Goal: Task Accomplishment & Management: Use online tool/utility

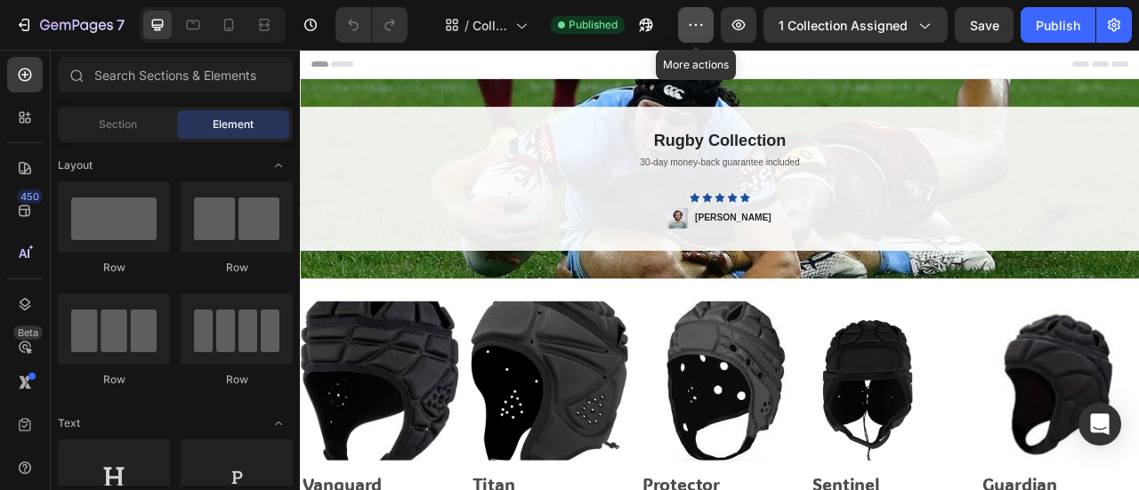
click at [687, 26] on button "button" at bounding box center [696, 25] width 36 height 36
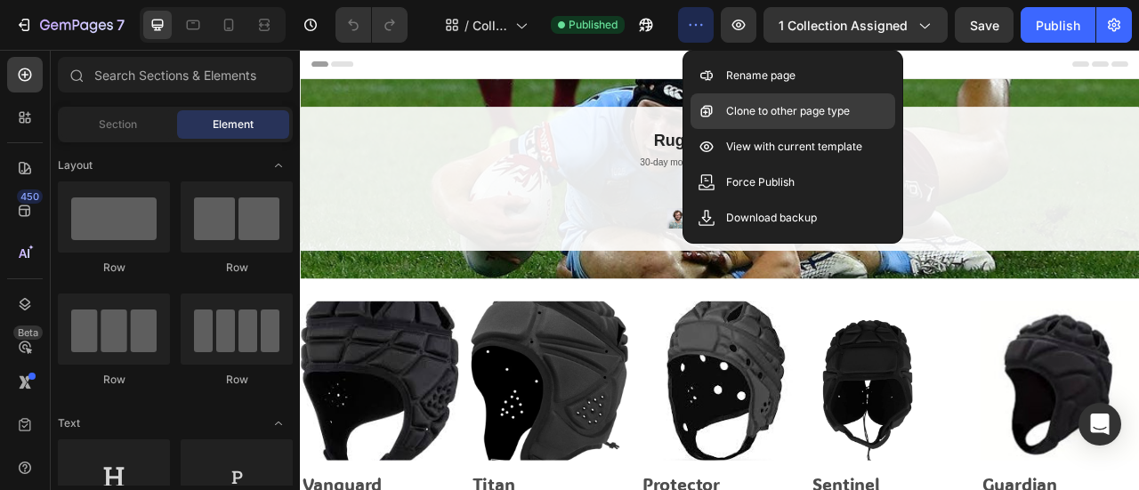
click at [735, 111] on p "Clone to other page type" at bounding box center [788, 111] width 124 height 18
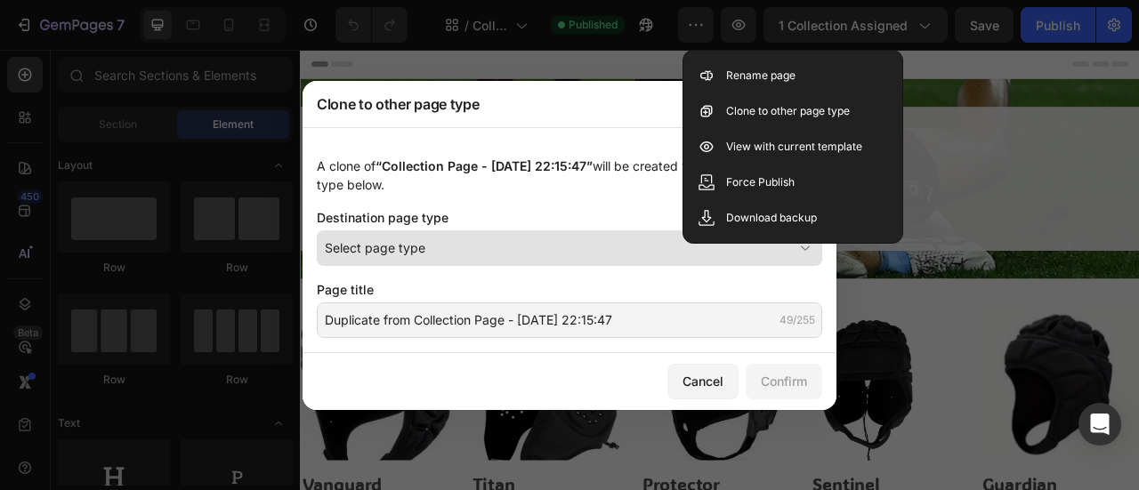
click at [507, 241] on div "Select page type" at bounding box center [559, 247] width 468 height 19
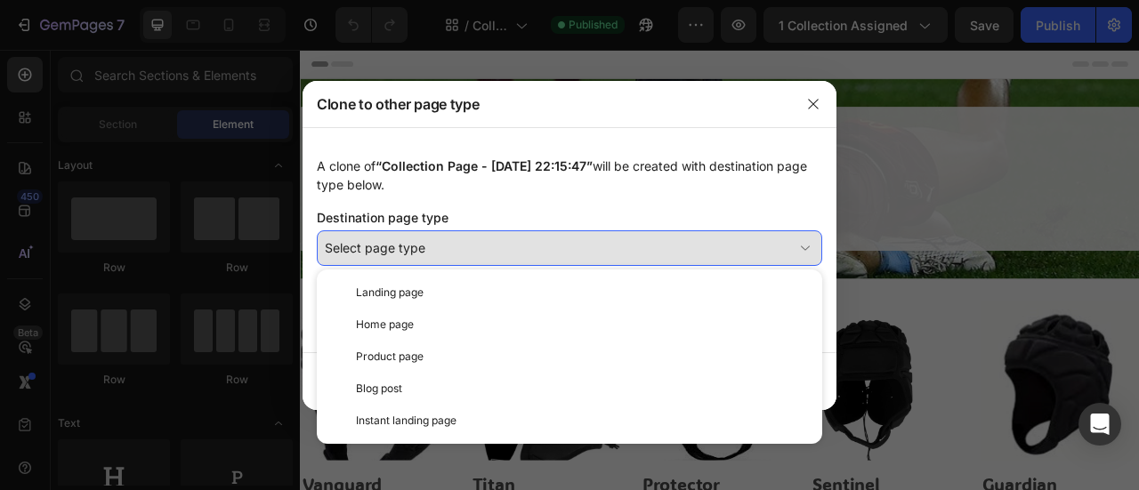
click at [515, 234] on button "Select page type" at bounding box center [569, 248] width 505 height 36
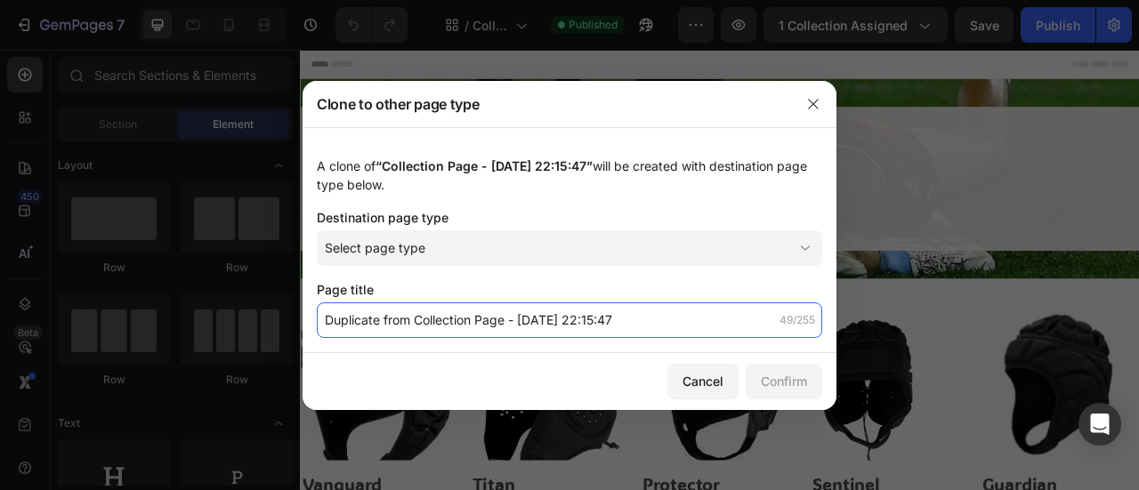
click at [511, 326] on input "Duplicate from Collection Page - [DATE] 22:15:47" at bounding box center [569, 321] width 505 height 36
click at [415, 322] on input "Duplicate from Collection Page - [DATE] 22:15:47" at bounding box center [569, 321] width 505 height 36
drag, startPoint x: 411, startPoint y: 319, endPoint x: 195, endPoint y: 325, distance: 216.3
click at [195, 325] on div "Clone to other page type A clone of “Collection Page - [DATE] 22:15:47” will be…" at bounding box center [569, 245] width 1139 height 490
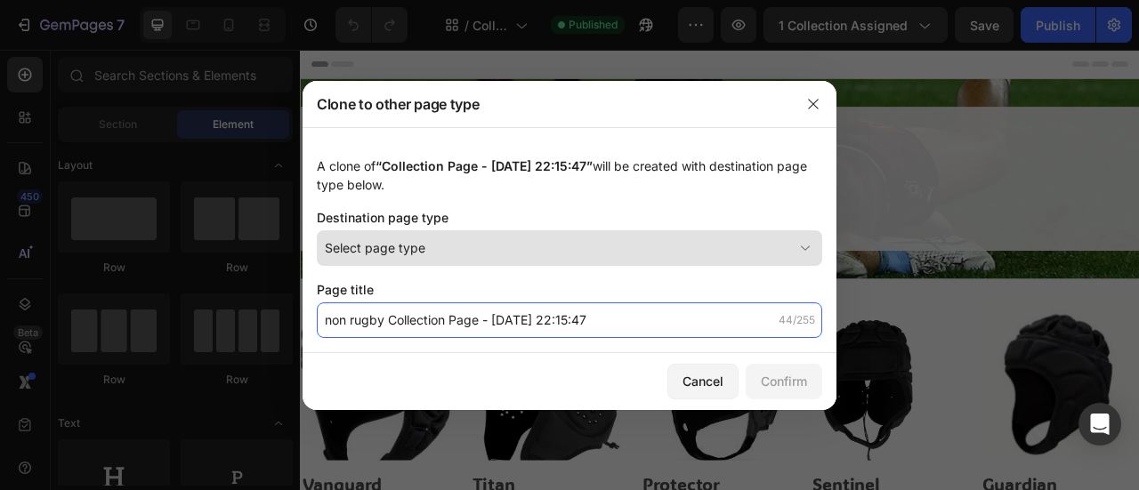
type input "non rugby Collection Page - [DATE] 22:15:47"
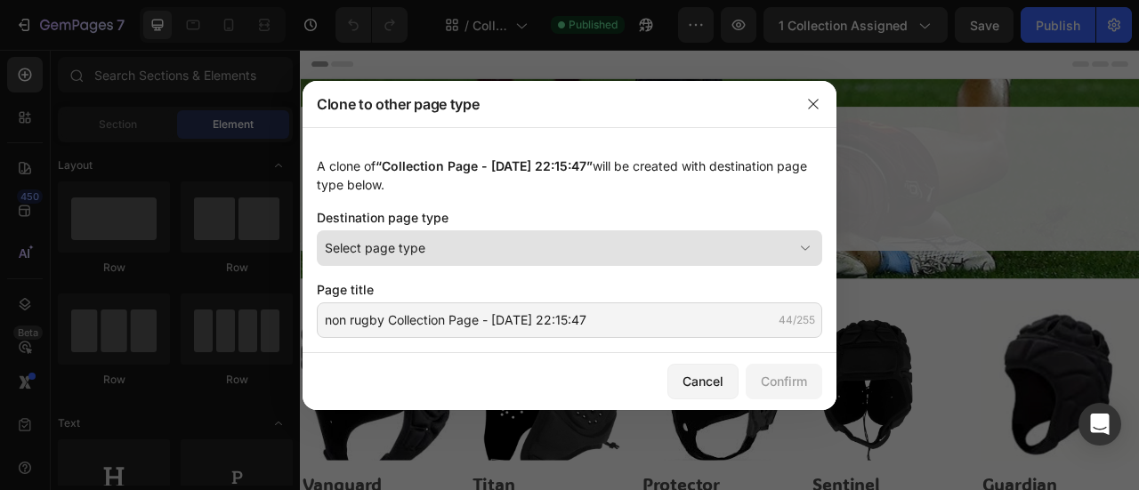
click at [396, 262] on button "Select page type" at bounding box center [569, 248] width 505 height 36
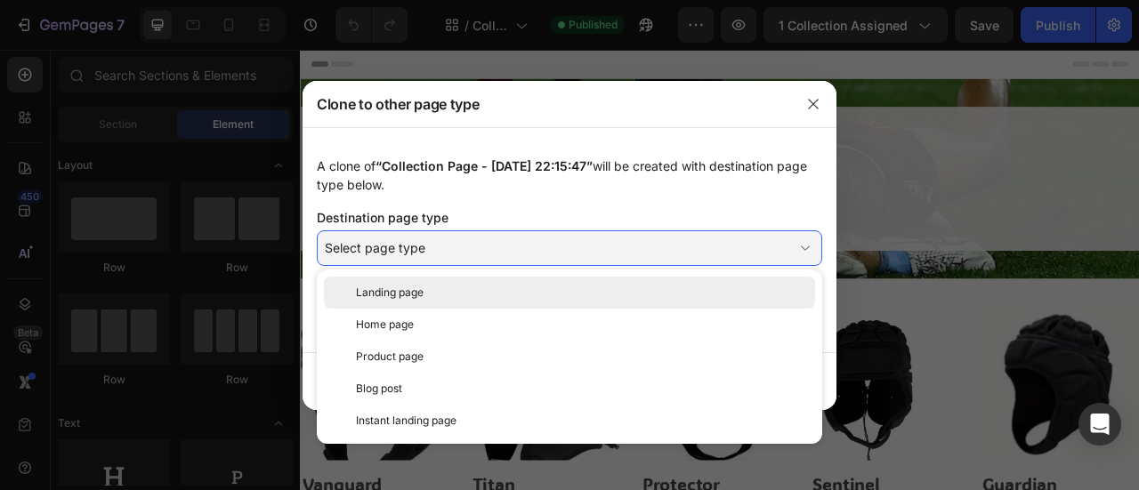
click at [403, 303] on div "Landing page" at bounding box center [569, 293] width 491 height 32
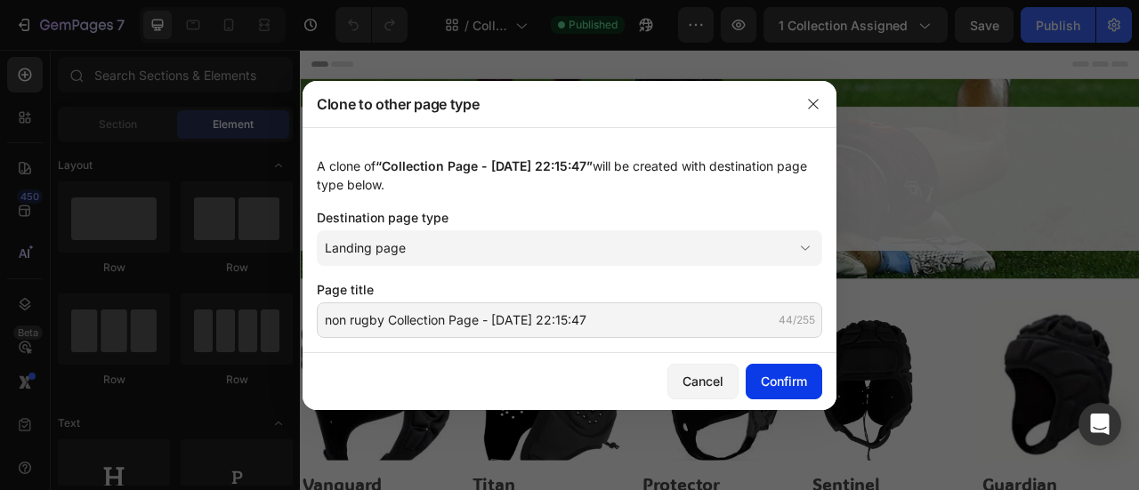
click at [771, 380] on div "Confirm" at bounding box center [784, 381] width 46 height 19
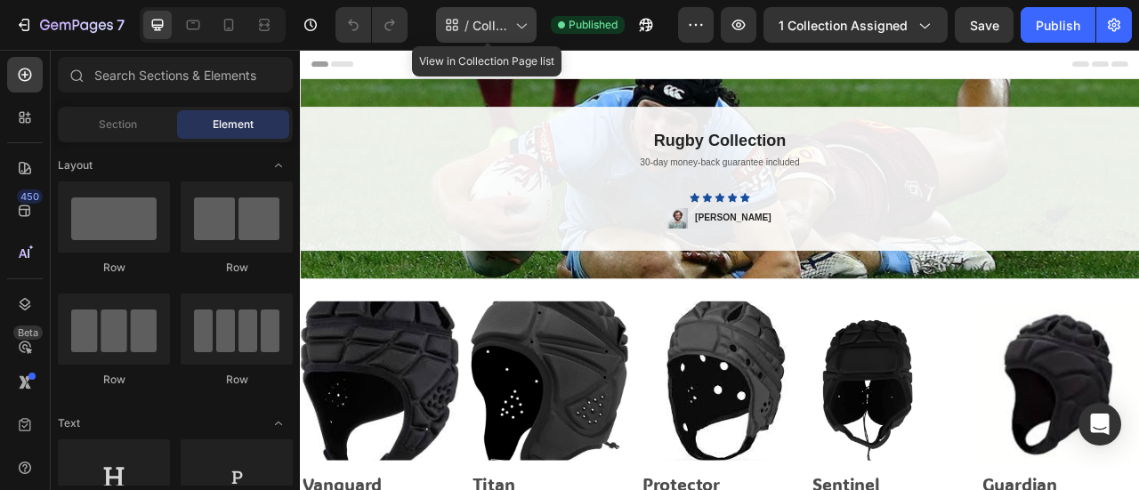
click at [497, 40] on div "/ Collection Page - [DATE] 22:15:47" at bounding box center [486, 25] width 101 height 36
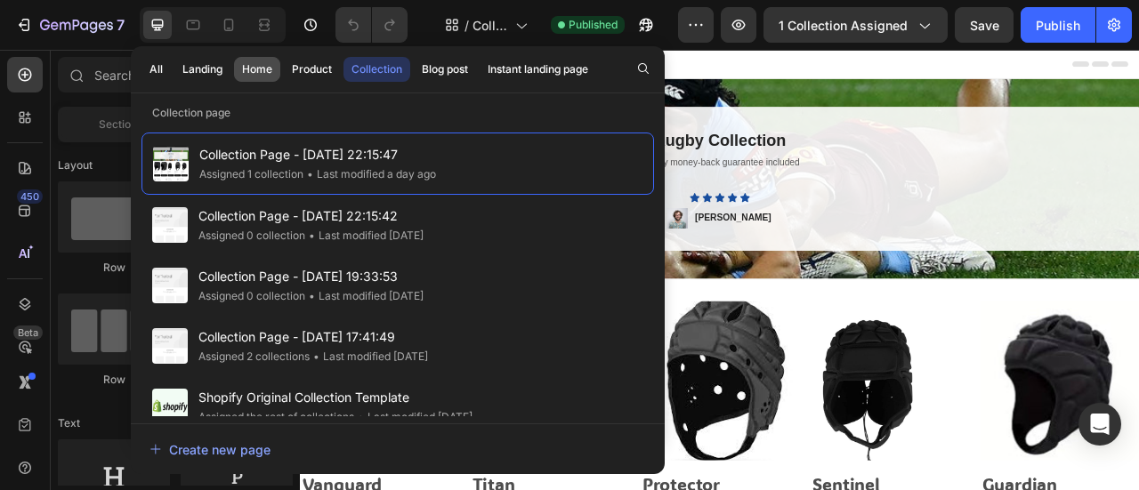
click at [251, 70] on div "Home" at bounding box center [257, 69] width 30 height 16
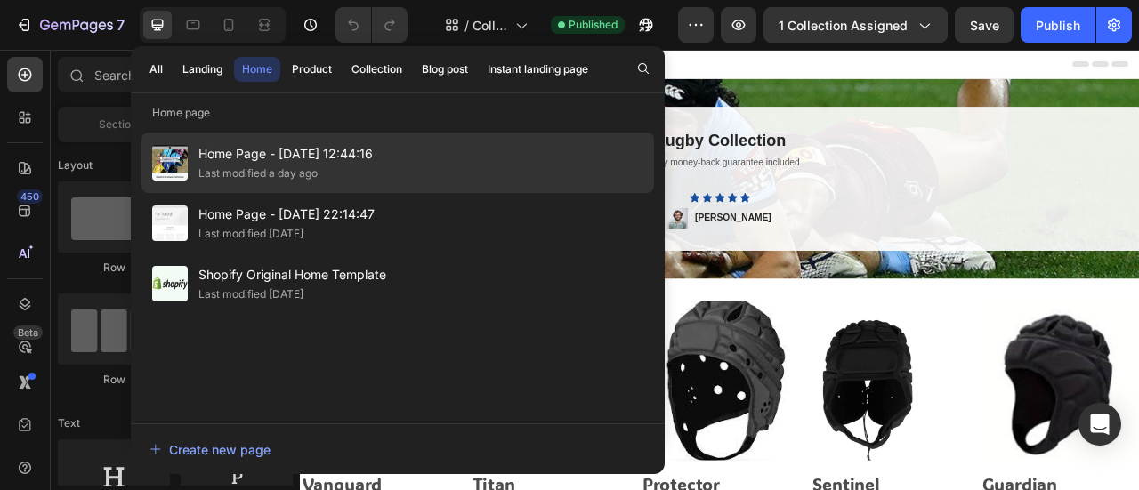
click at [323, 166] on div "Last modified a day ago" at bounding box center [285, 174] width 174 height 18
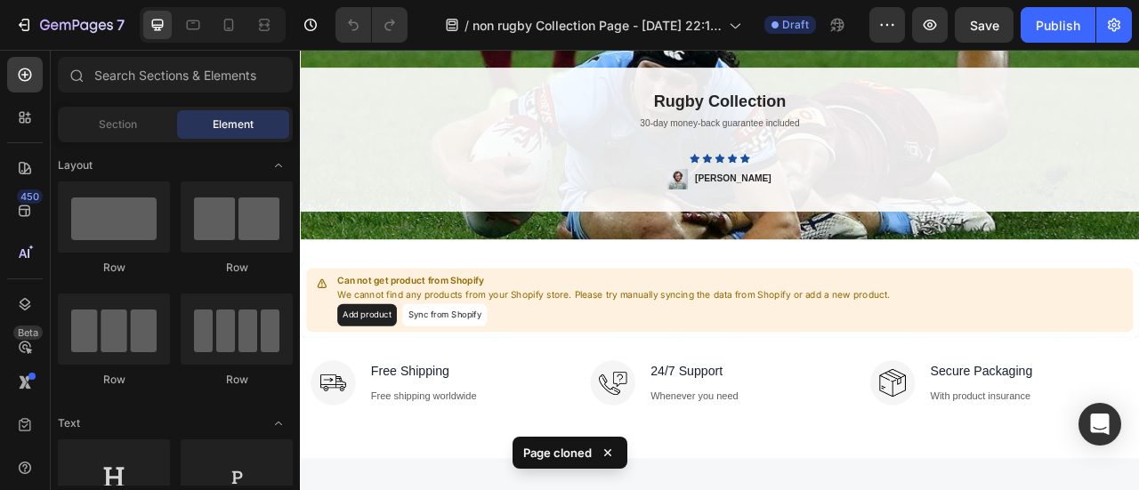
scroll to position [78, 0]
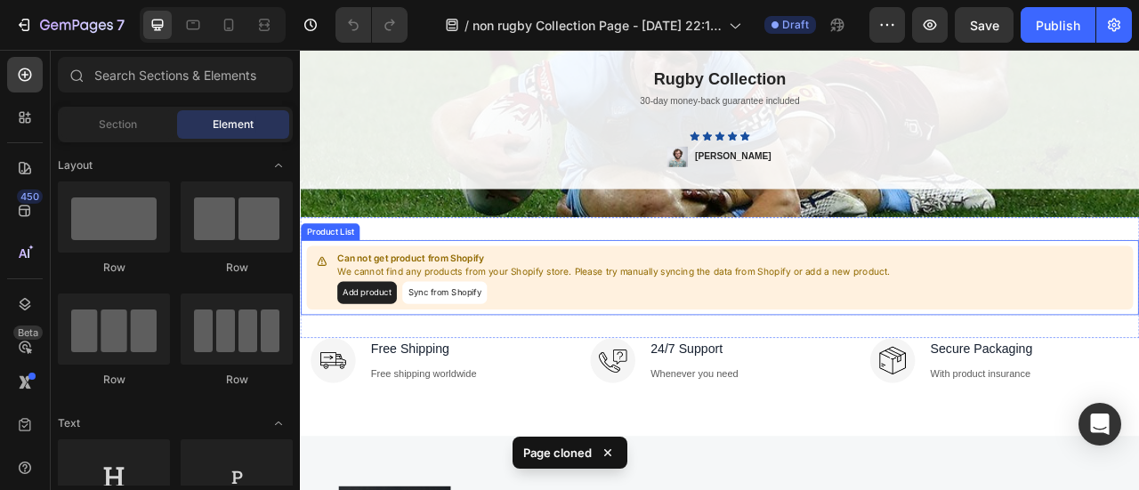
click at [396, 373] on div "Can not get product from Shopify We cannot find any products from your Shopify …" at bounding box center [834, 339] width 1052 height 81
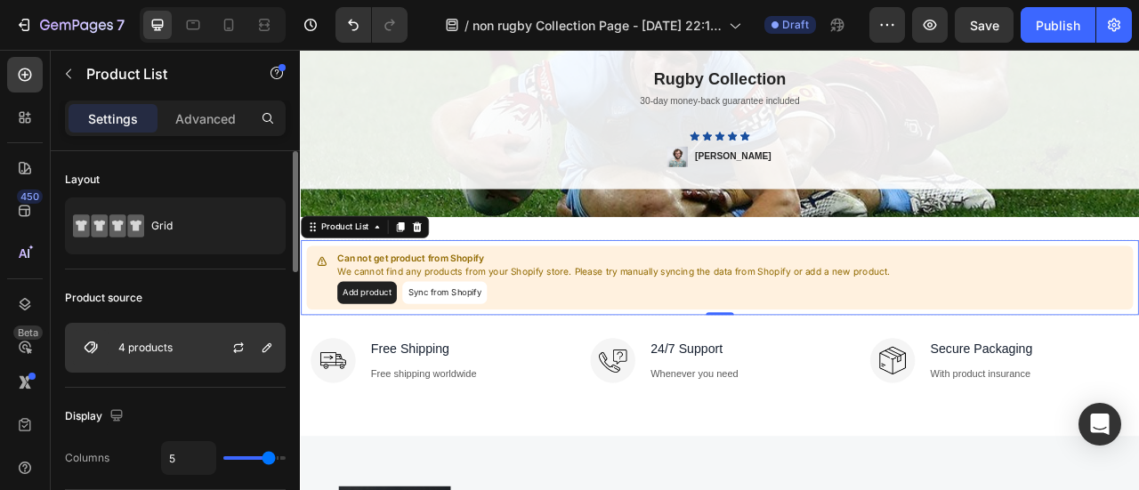
click at [205, 351] on div "4 products" at bounding box center [175, 348] width 221 height 50
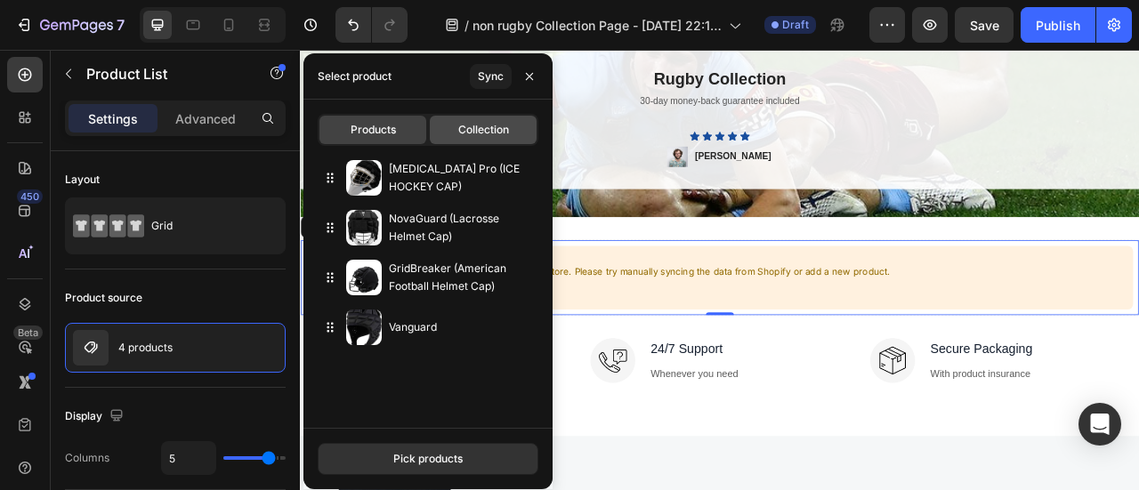
click at [463, 120] on div "Collection" at bounding box center [483, 130] width 107 height 28
type input "10"
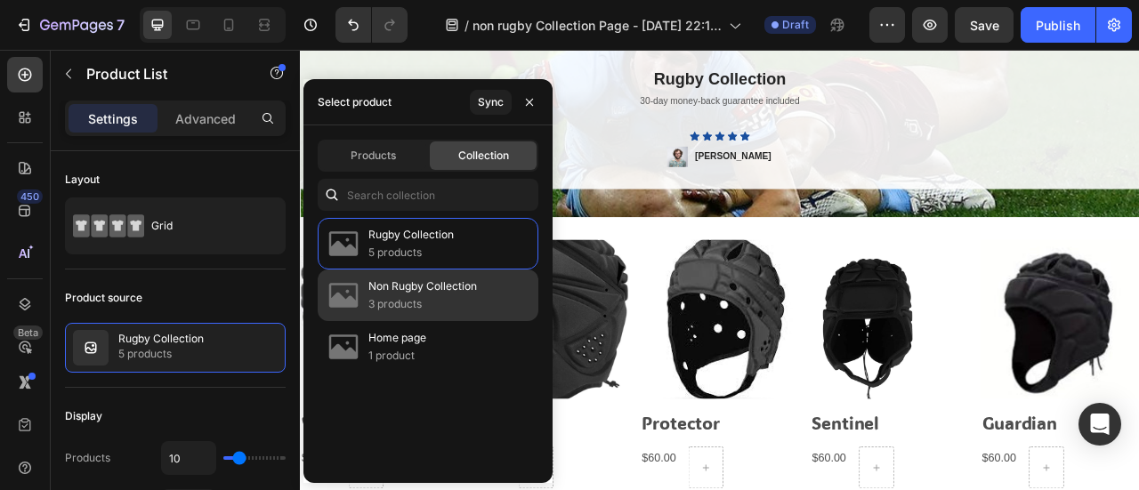
click at [420, 304] on p "3 products" at bounding box center [422, 304] width 109 height 18
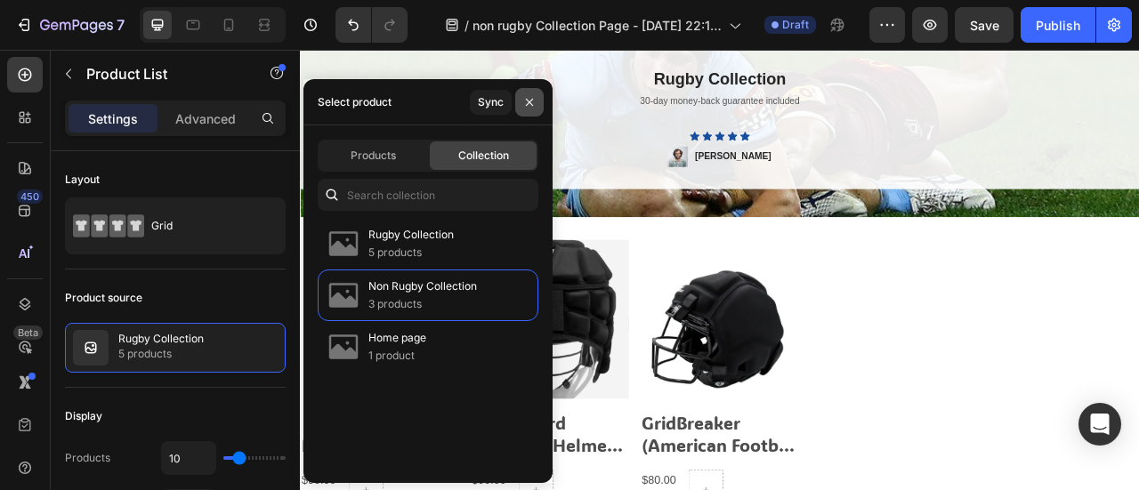
click at [530, 107] on icon "button" at bounding box center [529, 102] width 14 height 14
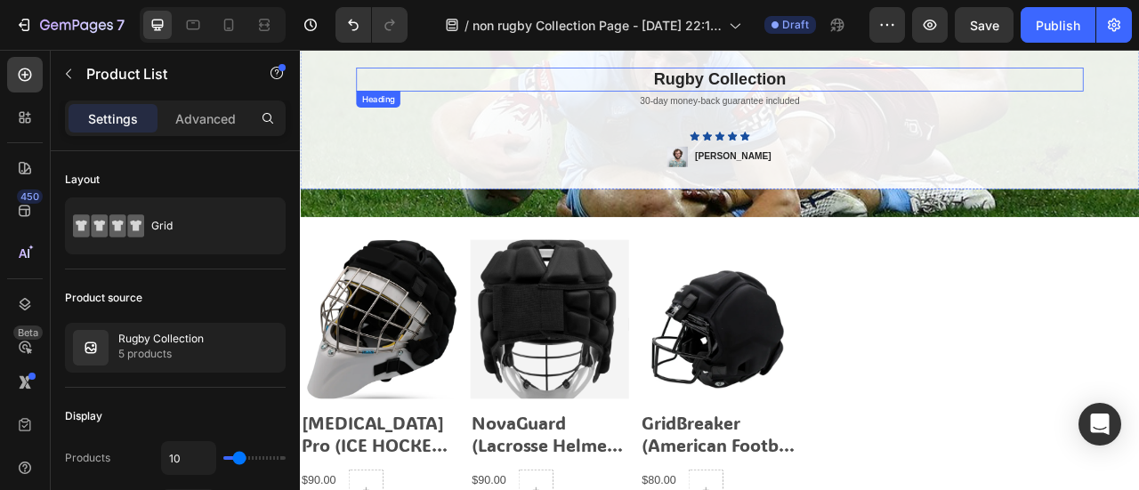
click at [808, 91] on h2 "Rugby Collection" at bounding box center [833, 87] width 925 height 30
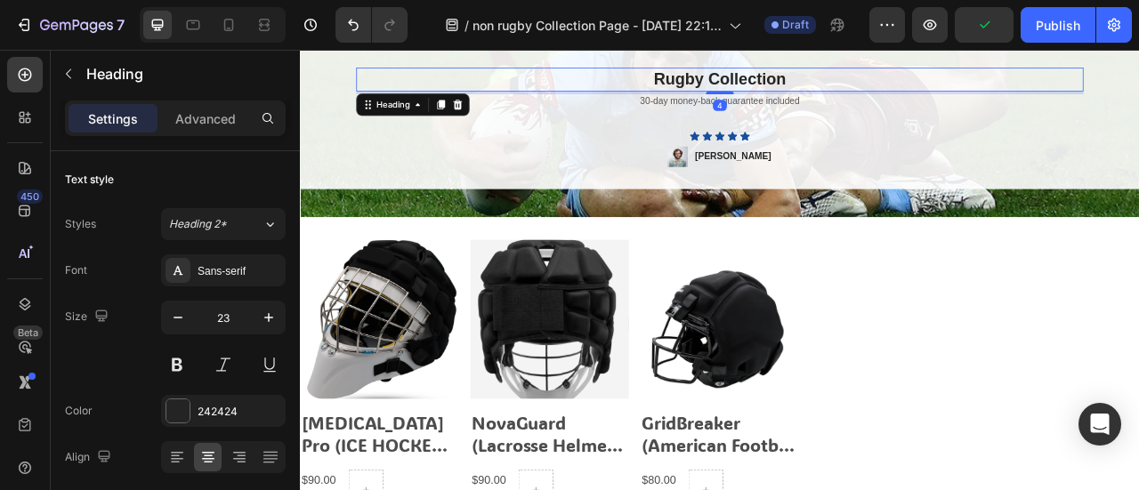
click at [755, 85] on h2 "Rugby Collection" at bounding box center [833, 87] width 925 height 30
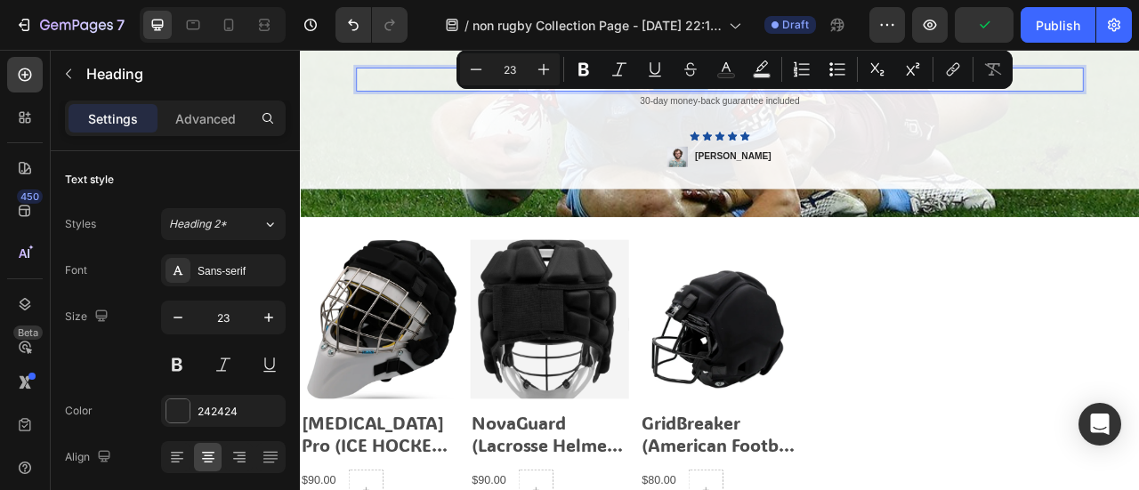
click at [484, 91] on p "Rugby Collection" at bounding box center [834, 87] width 922 height 27
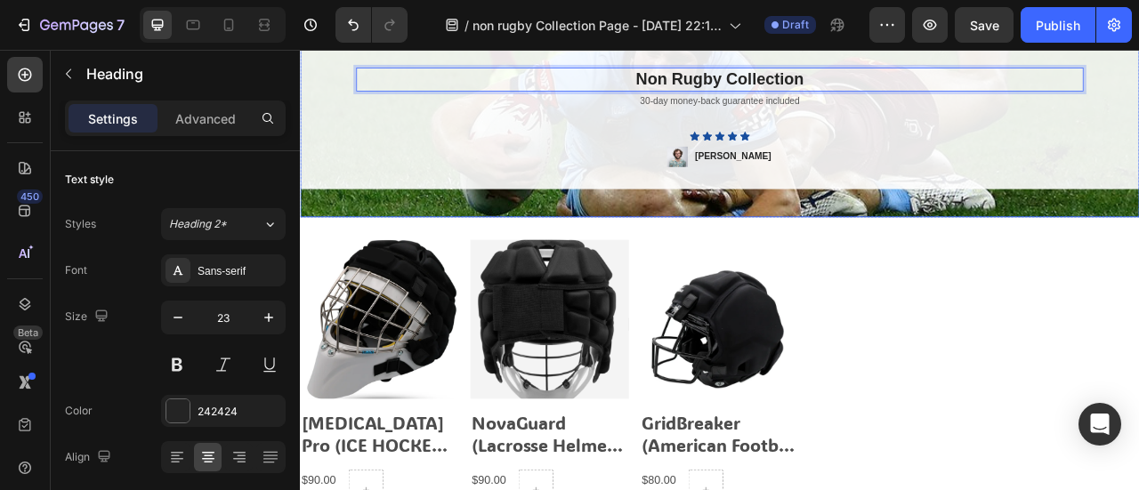
click at [582, 238] on div "Non Rugby Collection Heading 4 30-day money-back guarantee included Text Block …" at bounding box center [834, 135] width 1068 height 254
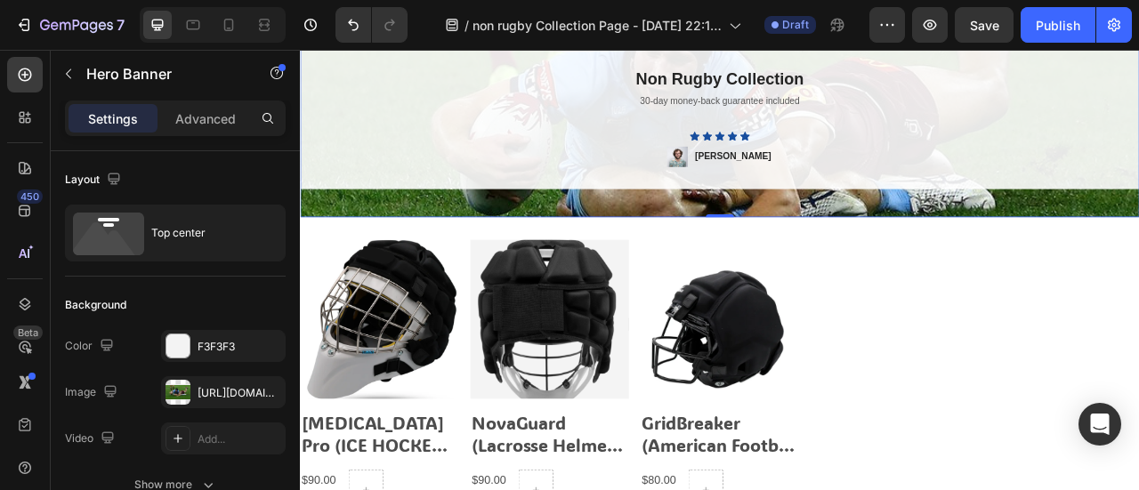
scroll to position [0, 0]
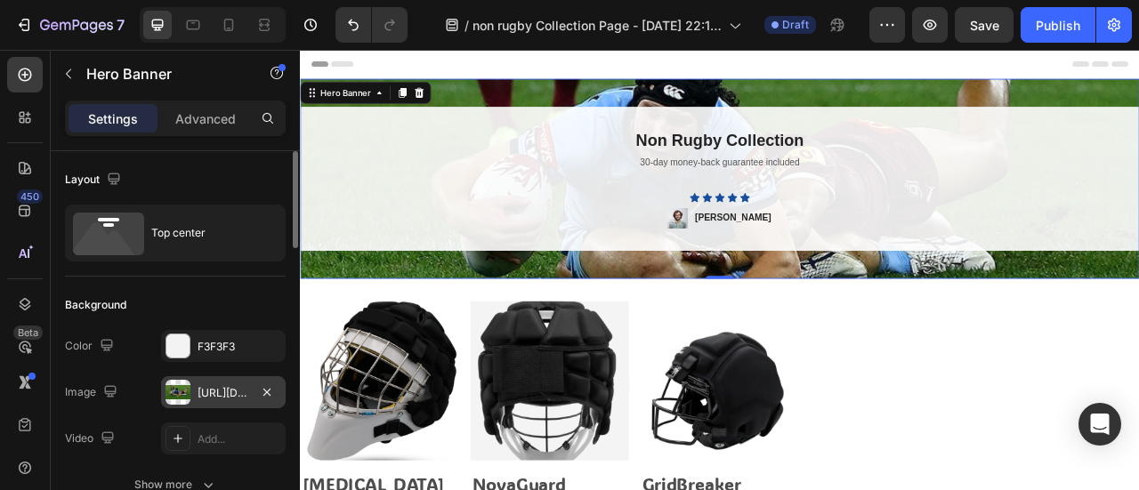
click at [205, 385] on div "https://cdn.shopify.com/s/files/1/0693/5114/5646/files/gempages_580459090887574…" at bounding box center [224, 393] width 52 height 16
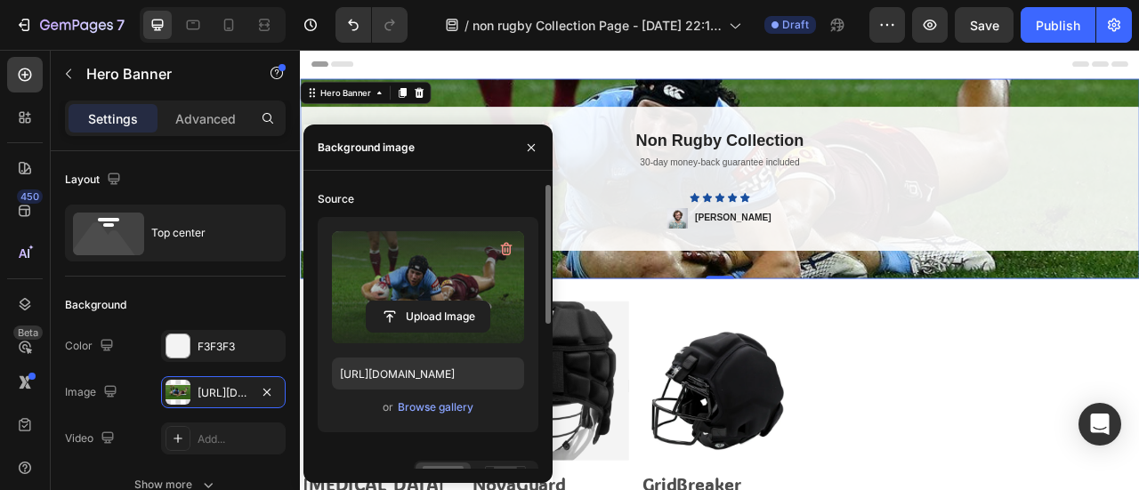
click at [437, 295] on label at bounding box center [428, 287] width 192 height 112
click at [437, 302] on input "file" at bounding box center [428, 317] width 123 height 30
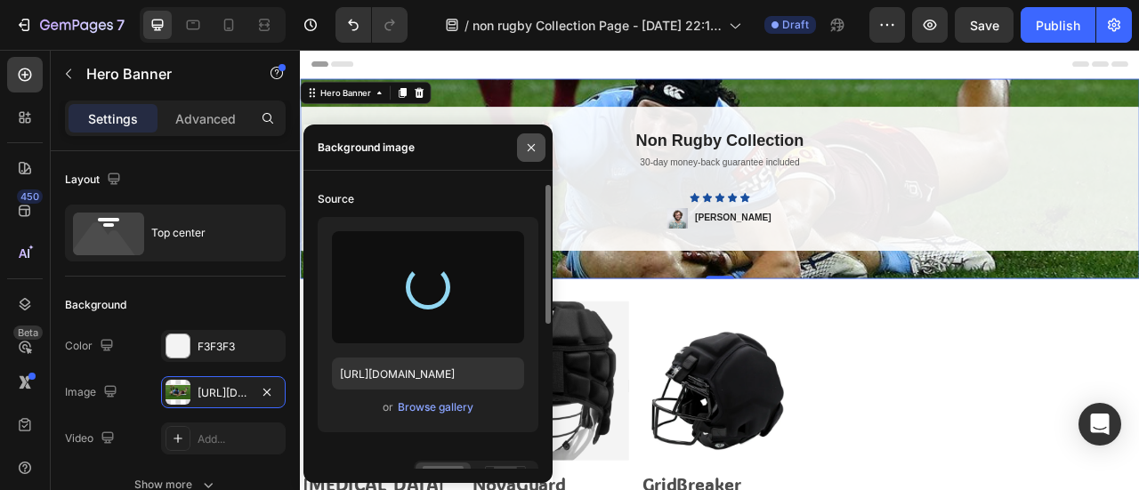
type input "https://cdn.shopify.com/s/files/1/0693/5114/5646/files/gempages_580459090887574…"
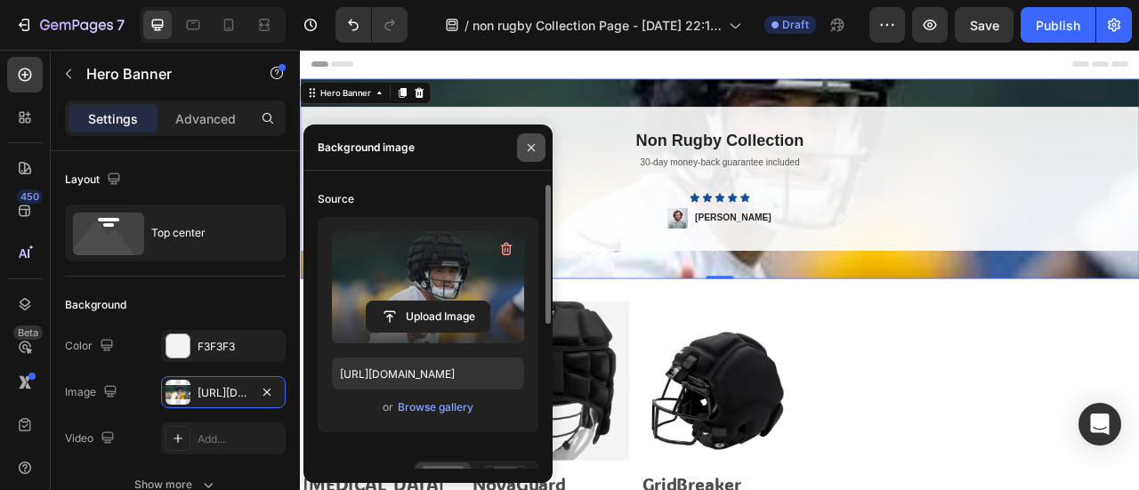
click at [531, 149] on icon "button" at bounding box center [531, 148] width 14 height 14
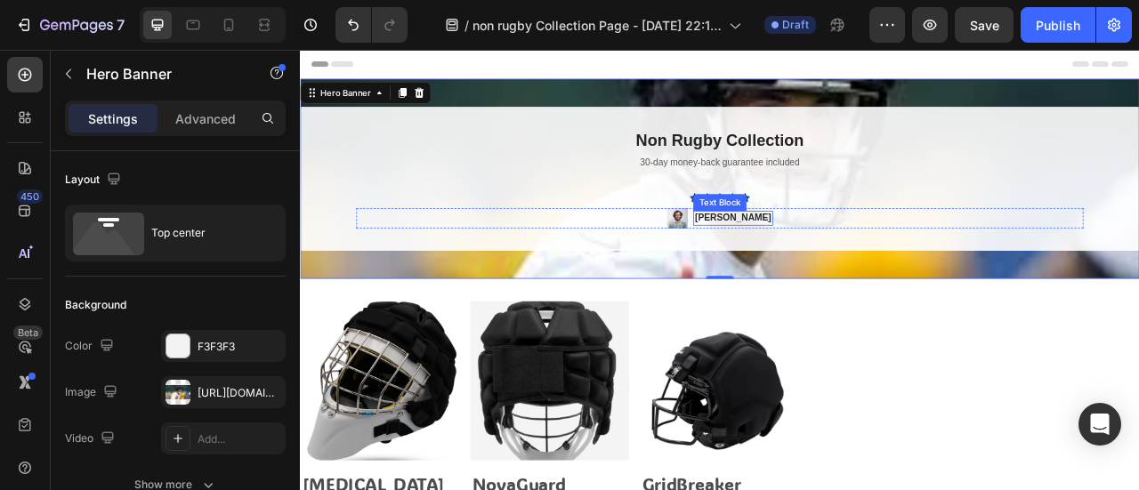
click at [850, 269] on p "[PERSON_NAME]" at bounding box center [850, 263] width 97 height 15
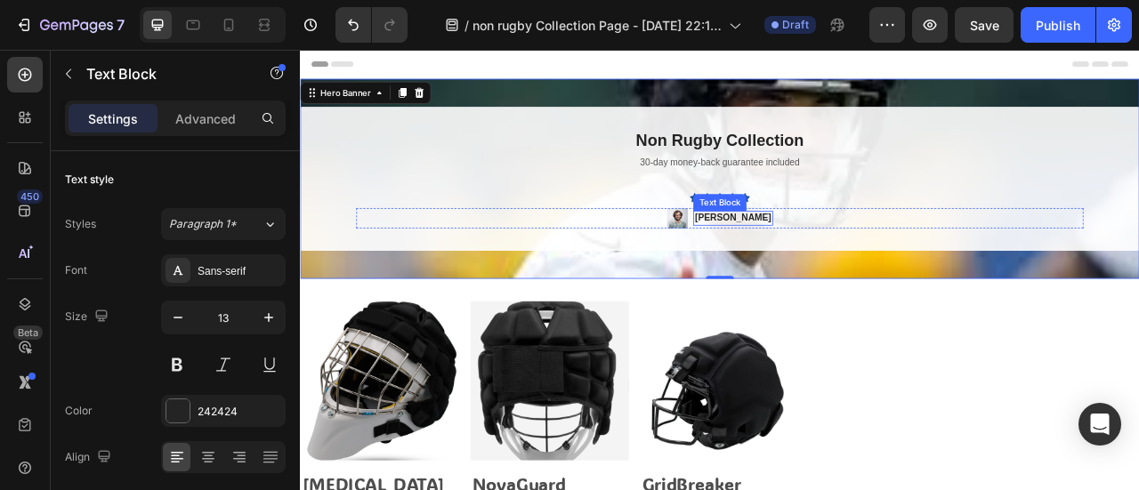
click at [850, 269] on p "[PERSON_NAME]" at bounding box center [850, 263] width 97 height 15
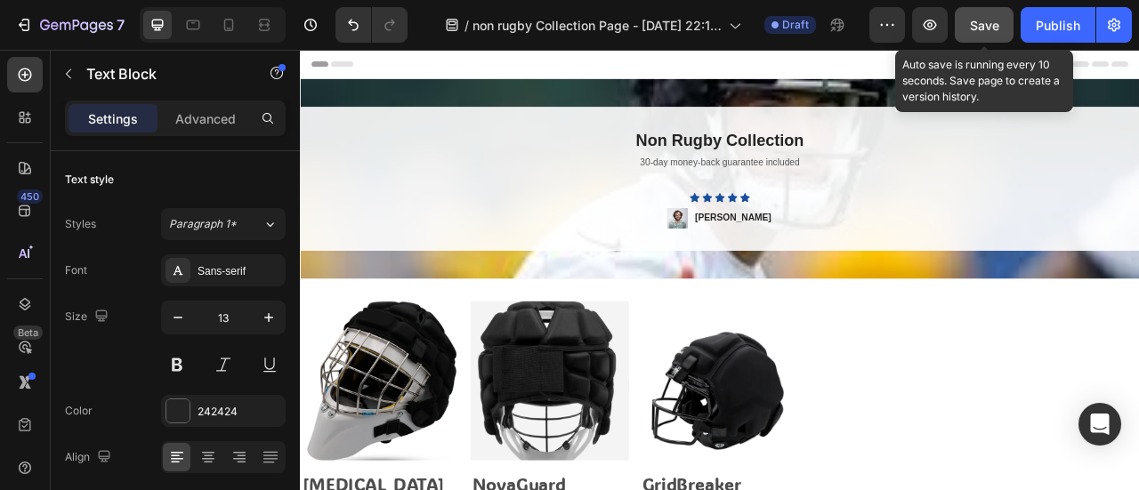
click at [977, 21] on span "Save" at bounding box center [984, 25] width 29 height 15
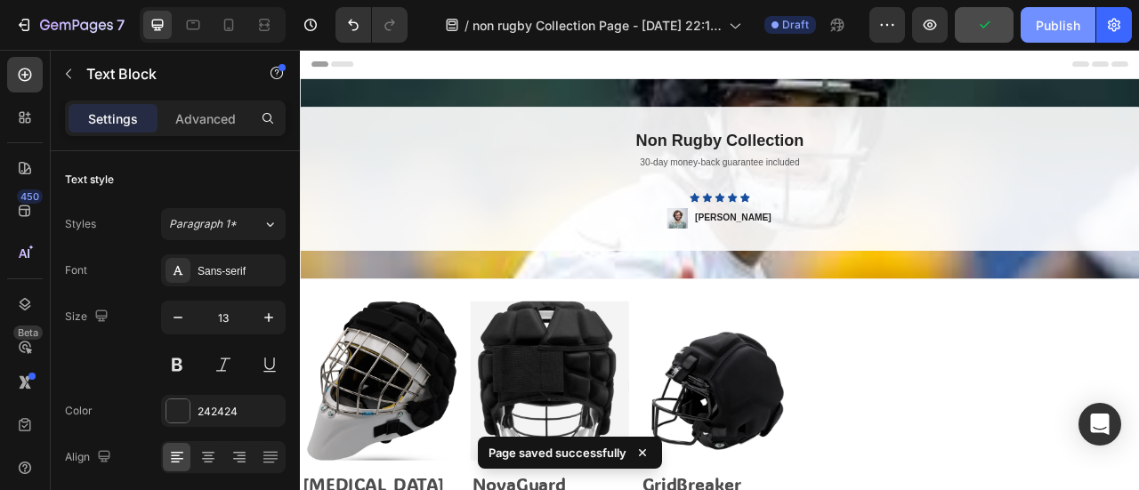
click at [1043, 28] on div "Publish" at bounding box center [1058, 25] width 44 height 19
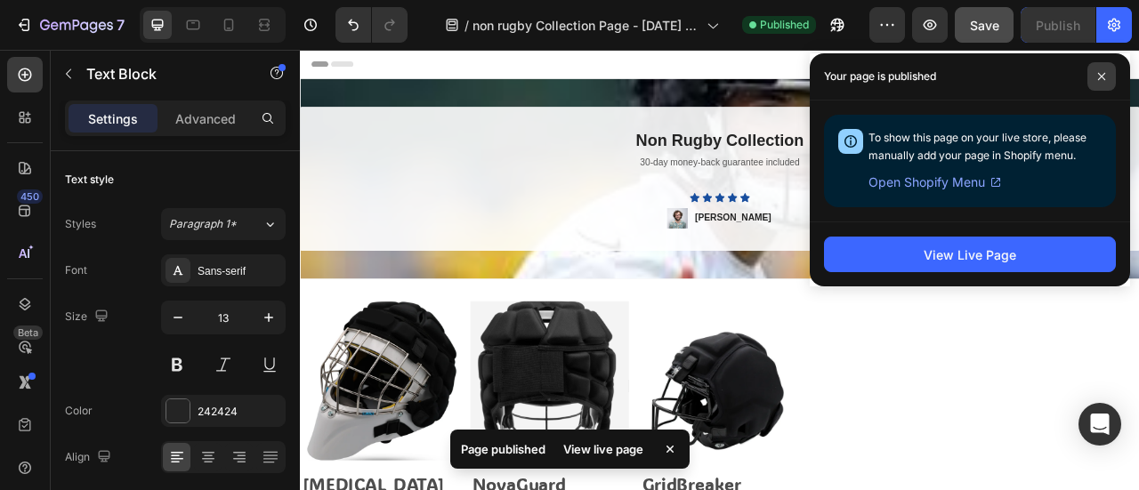
click at [1106, 77] on span at bounding box center [1101, 76] width 28 height 28
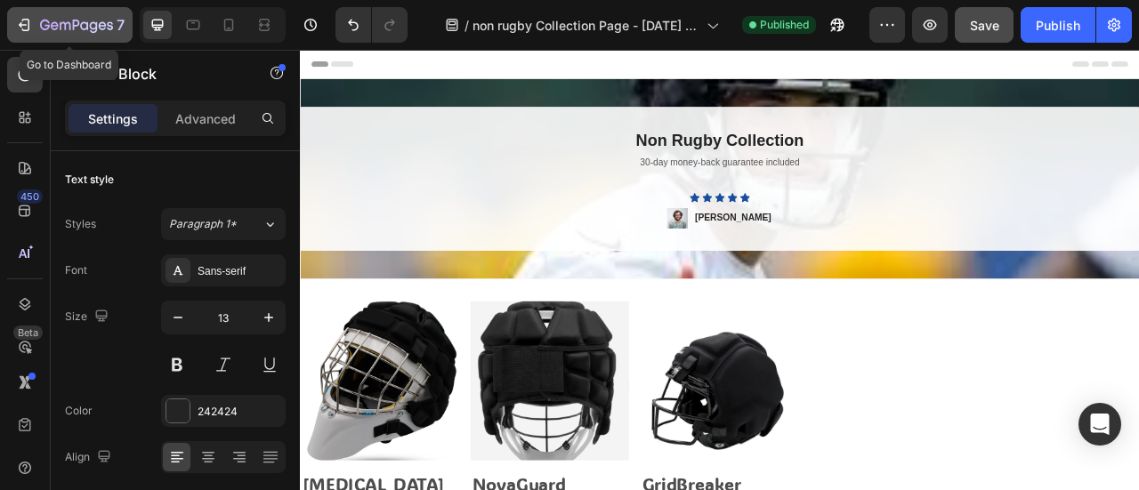
click at [73, 18] on div "7" at bounding box center [82, 24] width 85 height 21
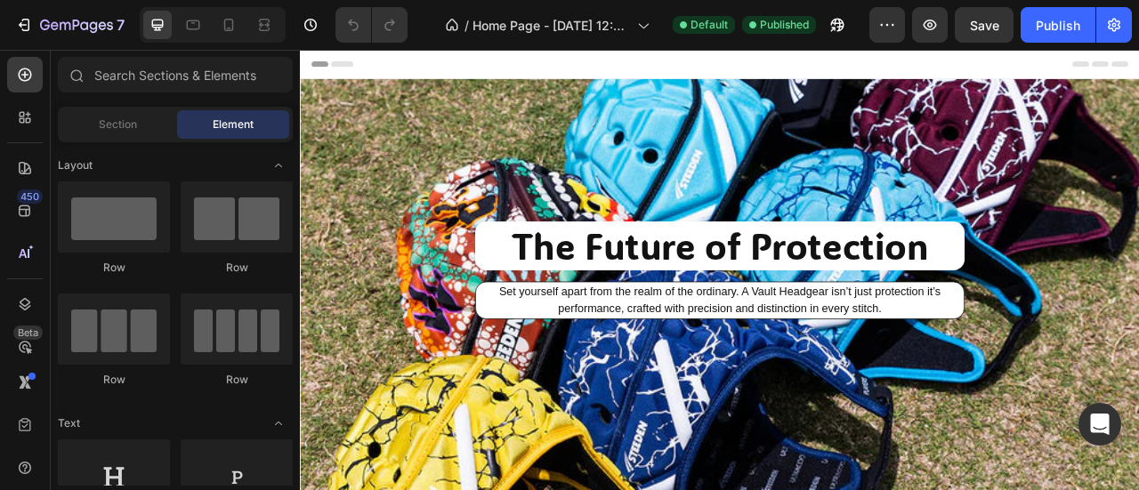
drag, startPoint x: 96, startPoint y: 22, endPoint x: 237, endPoint y: -107, distance: 190.8
